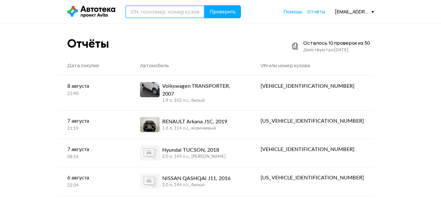
click at [170, 14] on input "text" at bounding box center [165, 11] width 80 height 13
type input "В659МК702"
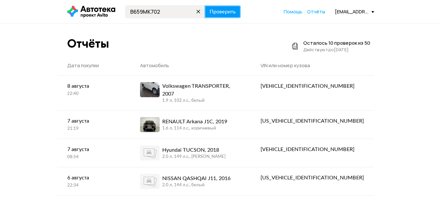
click at [225, 12] on span "Проверить" at bounding box center [223, 11] width 26 height 5
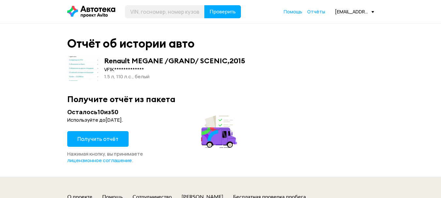
click at [113, 139] on span "Получить отчёт" at bounding box center [97, 139] width 41 height 7
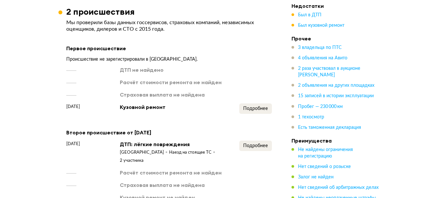
scroll to position [1012, 0]
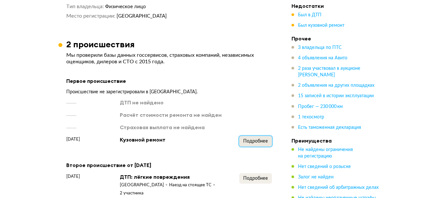
click at [263, 139] on span "Подробнее" at bounding box center [255, 141] width 25 height 5
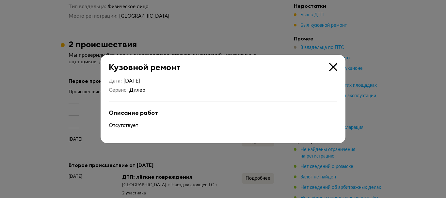
click at [331, 66] on icon at bounding box center [333, 67] width 8 height 8
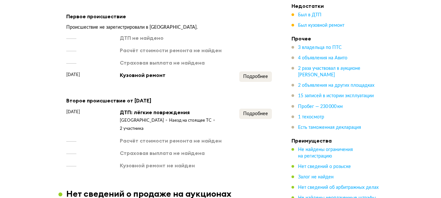
scroll to position [1078, 0]
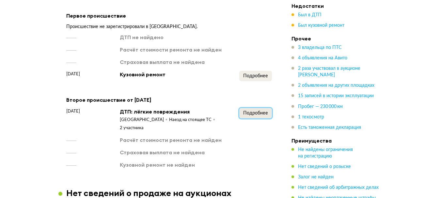
click at [259, 111] on span "Подробнее" at bounding box center [255, 113] width 25 height 5
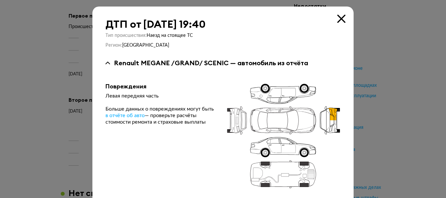
click at [340, 15] on icon at bounding box center [341, 19] width 8 height 8
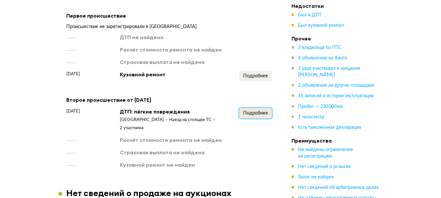
click at [257, 111] on span "Подробнее" at bounding box center [255, 113] width 25 height 5
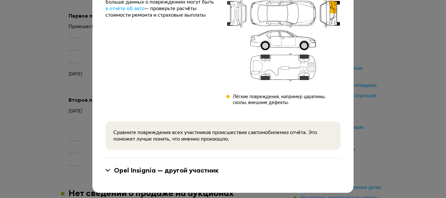
scroll to position [108, 0]
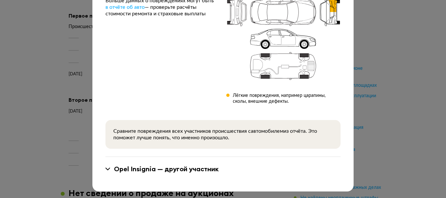
click at [150, 165] on div "Opel Insignia — другой участник" at bounding box center [166, 169] width 105 height 8
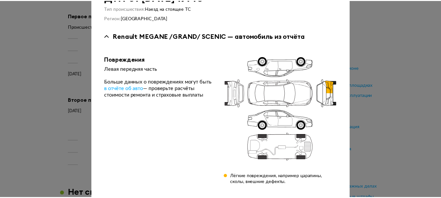
scroll to position [0, 0]
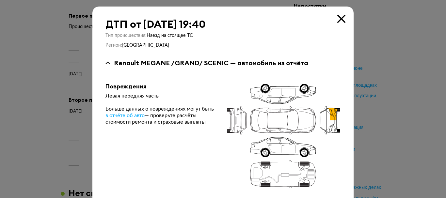
click at [340, 20] on icon at bounding box center [341, 19] width 8 height 8
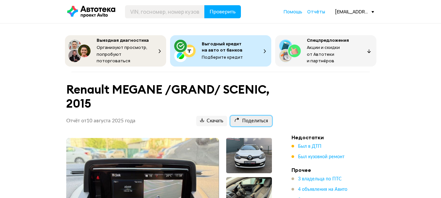
click at [254, 118] on span "Поделиться" at bounding box center [251, 121] width 34 height 6
